Goal: Task Accomplishment & Management: Manage account settings

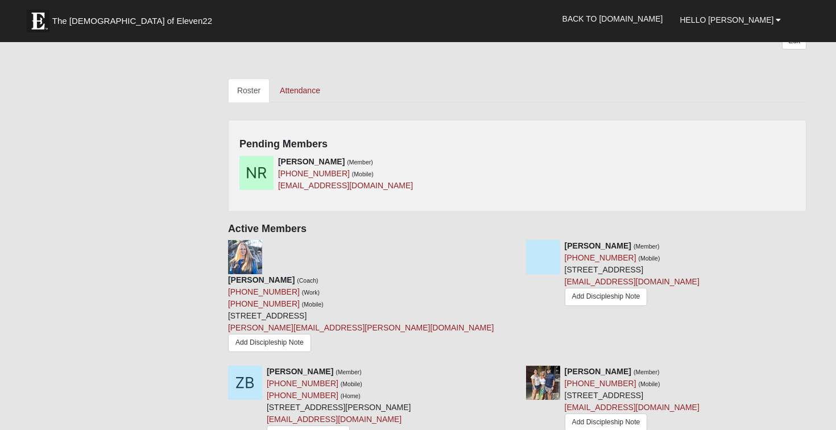
scroll to position [475, 0]
click at [513, 163] on icon at bounding box center [513, 161] width 8 height 8
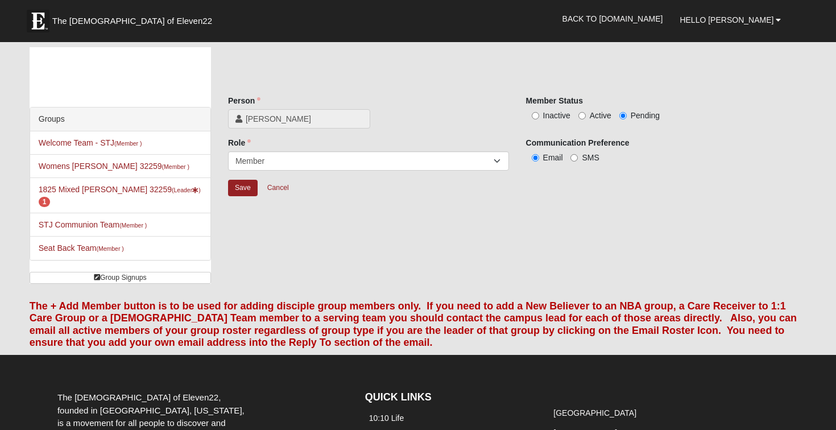
click at [585, 115] on label "Active" at bounding box center [594, 115] width 33 height 11
click at [585, 115] on input "Active" at bounding box center [581, 115] width 7 height 7
radio input "true"
click at [240, 192] on input "Save" at bounding box center [243, 188] width 30 height 16
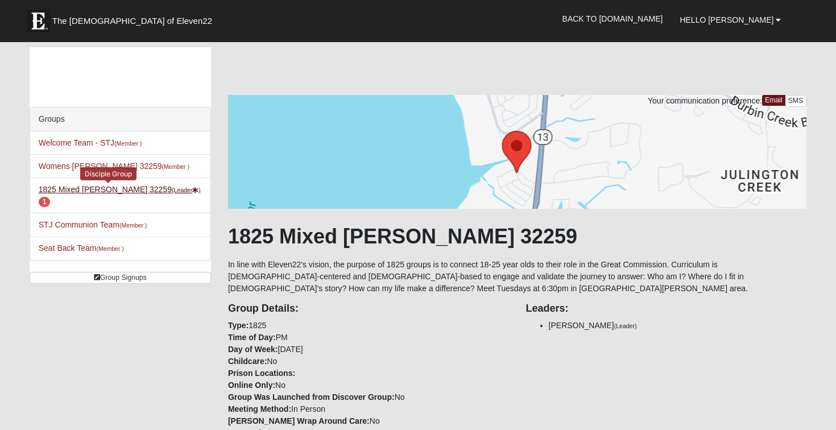
click at [172, 188] on small "(Leader )" at bounding box center [186, 189] width 29 height 7
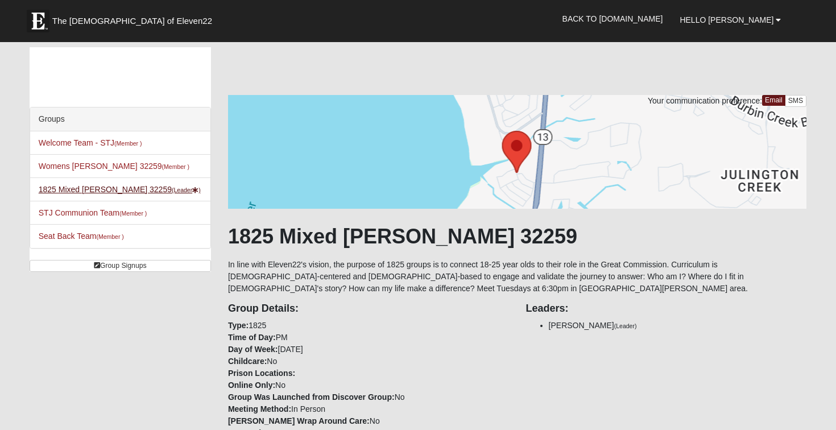
click at [116, 190] on link "1825 Mixed Lokey 32259 (Leader )" at bounding box center [120, 189] width 162 height 9
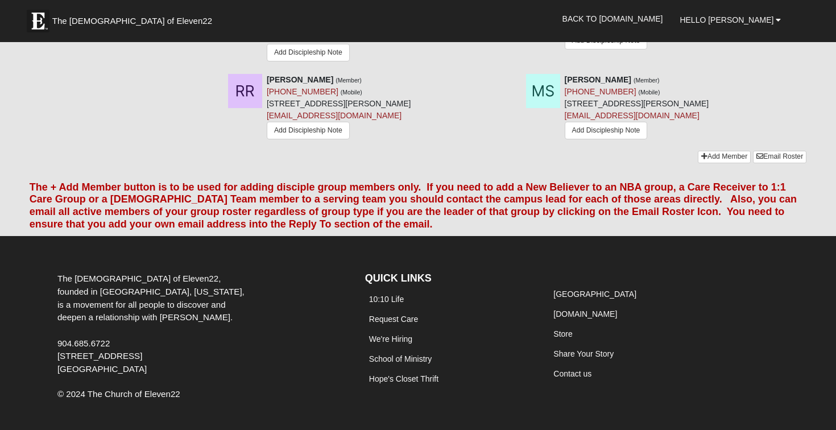
scroll to position [1083, 0]
